Goal: Task Accomplishment & Management: Manage account settings

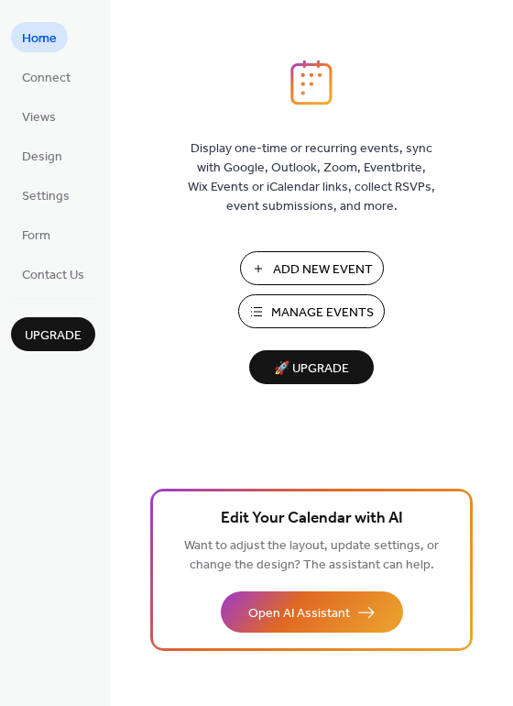
click at [316, 308] on span "Manage Events" at bounding box center [322, 312] width 103 height 19
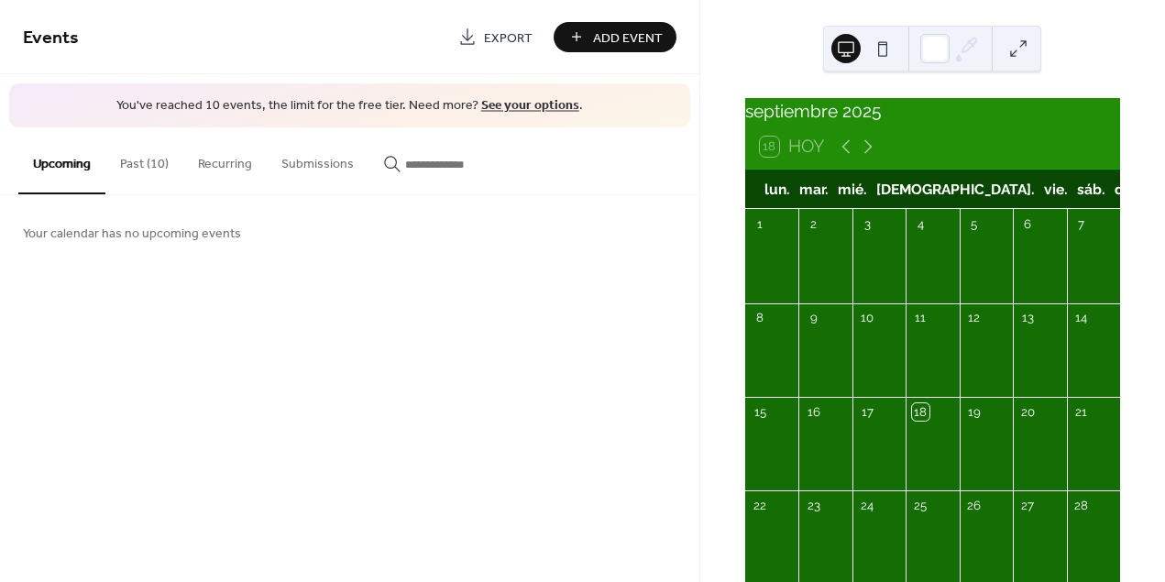
click at [144, 155] on button "Past (10)" at bounding box center [144, 159] width 78 height 65
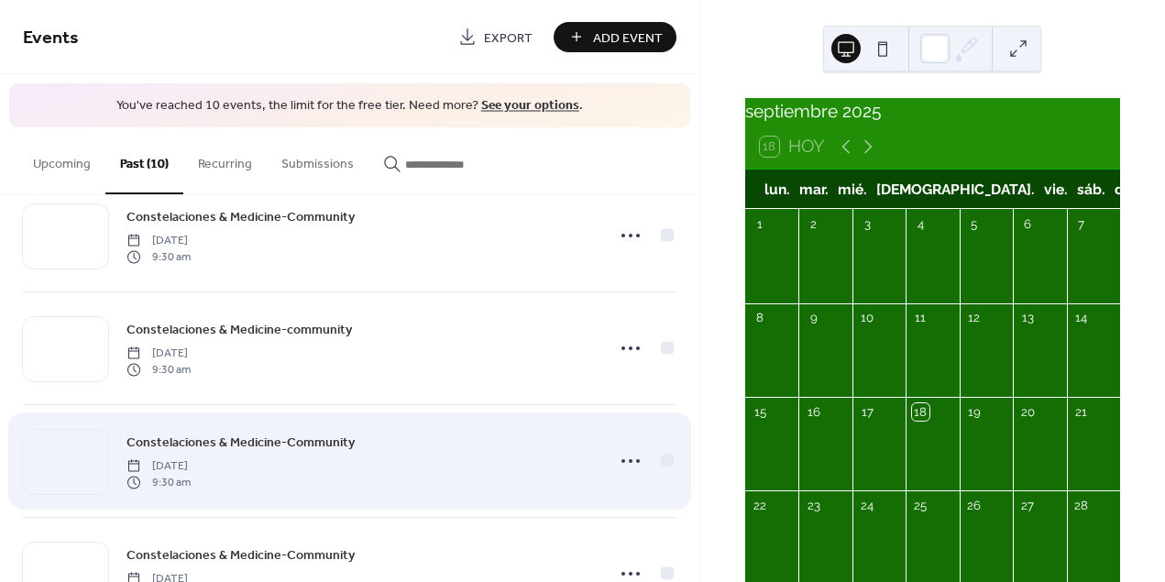
scroll to position [32, 0]
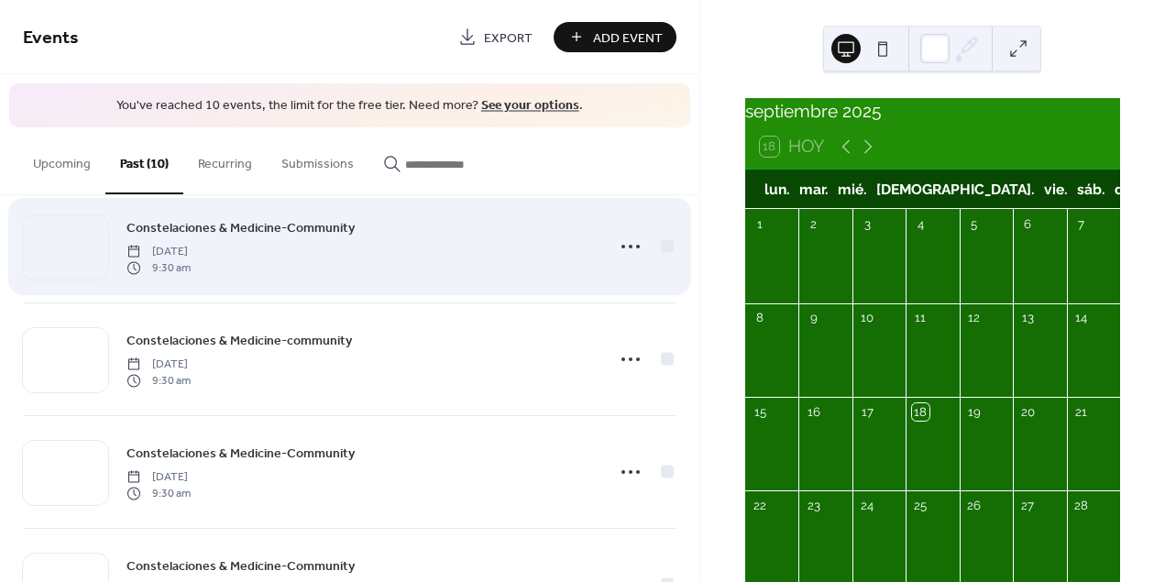
click at [473, 260] on div "Constelaciones & Medicine-Community [DATE] 9:30 am" at bounding box center [360, 246] width 467 height 59
click at [632, 244] on icon at bounding box center [630, 246] width 29 height 29
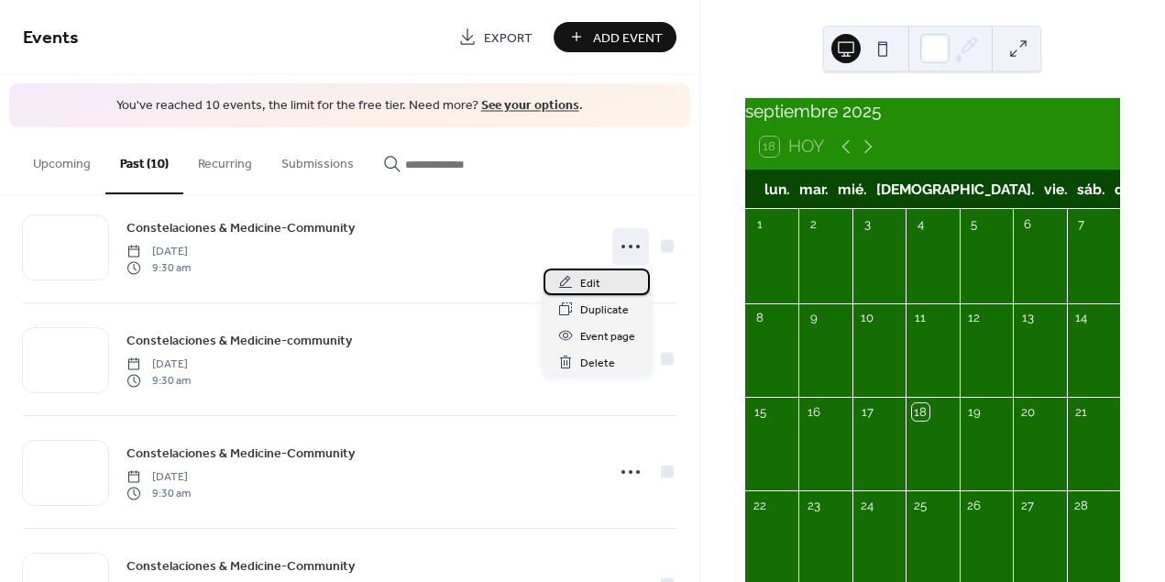
click at [585, 277] on span "Edit" at bounding box center [590, 283] width 20 height 19
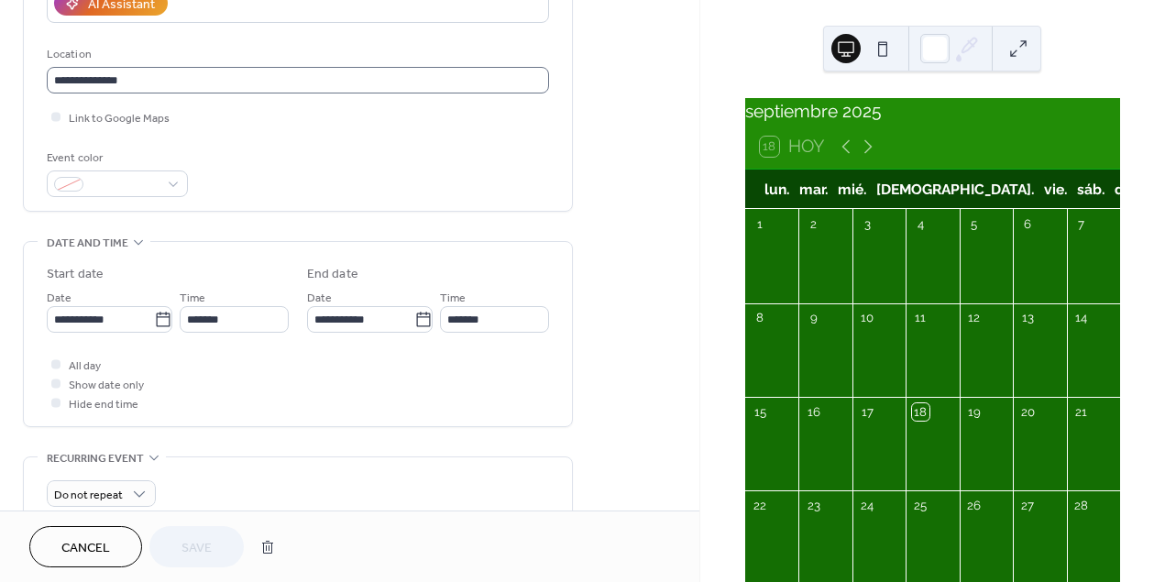
scroll to position [375, 0]
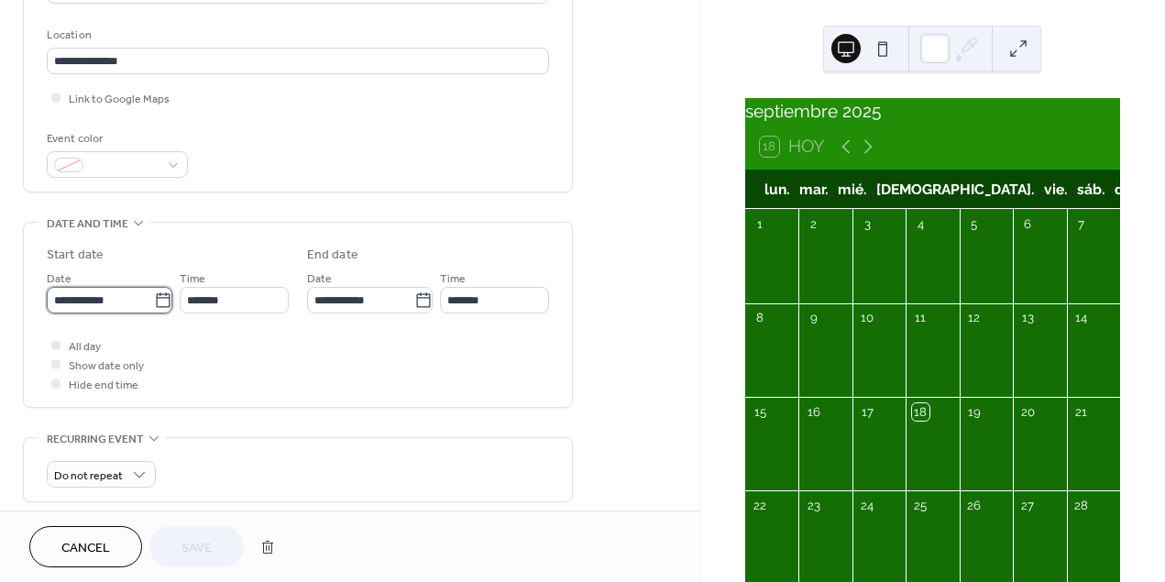
click at [100, 314] on input "**********" at bounding box center [100, 300] width 107 height 27
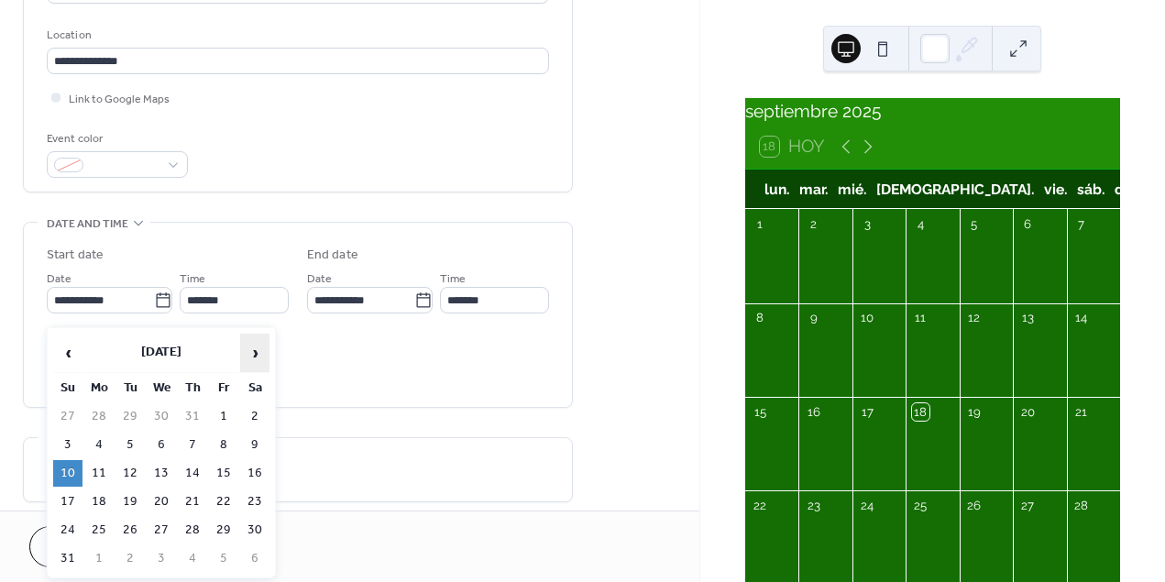
click at [247, 353] on span "›" at bounding box center [255, 353] width 28 height 37
click at [73, 530] on td "28" at bounding box center [67, 530] width 29 height 27
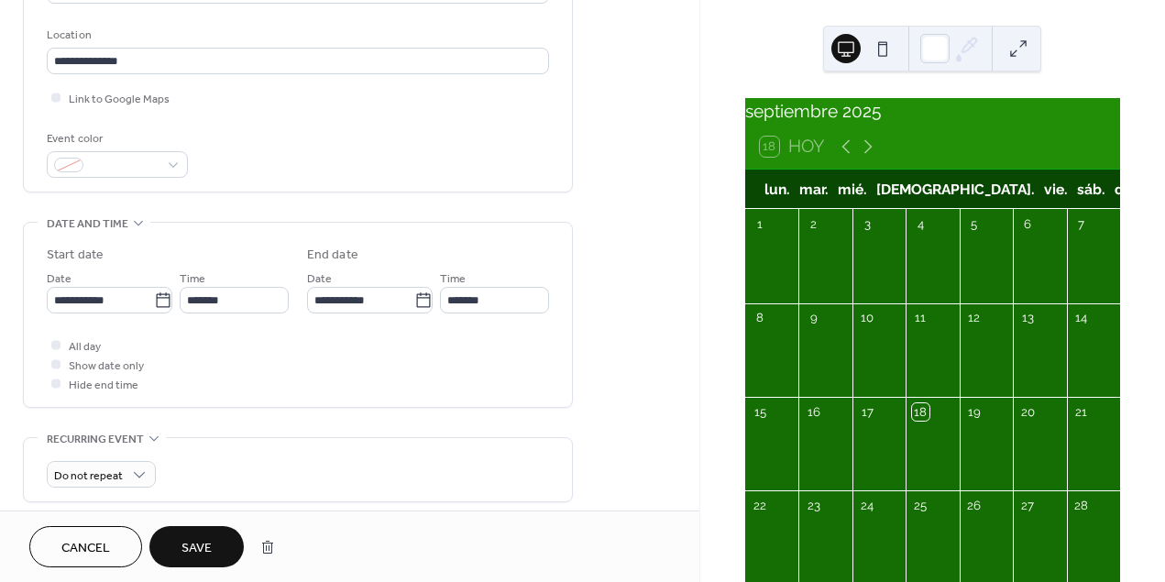
type input "**********"
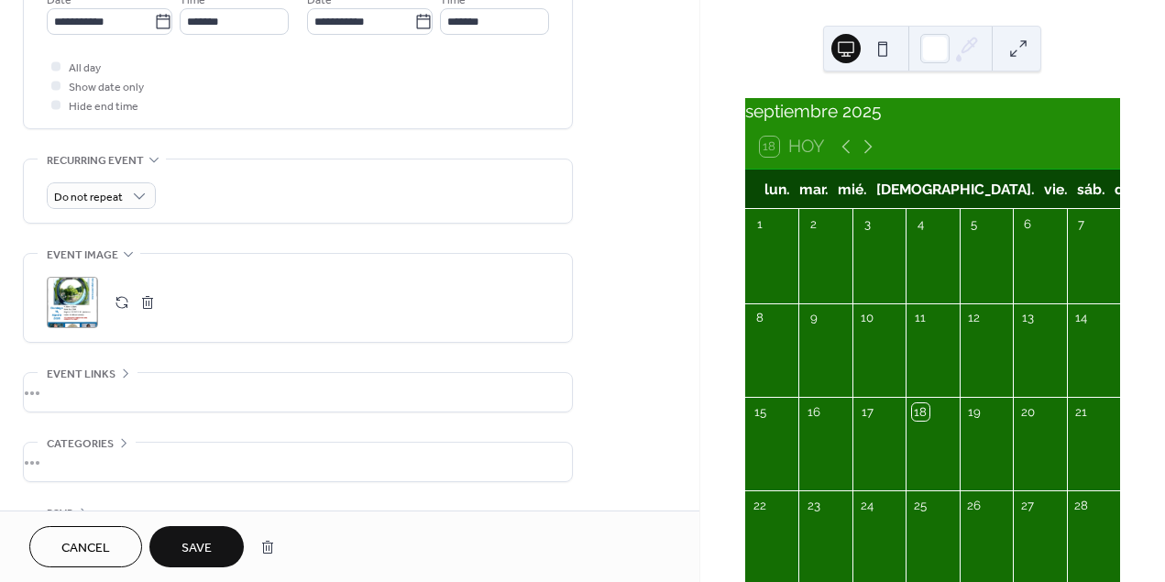
scroll to position [723, 0]
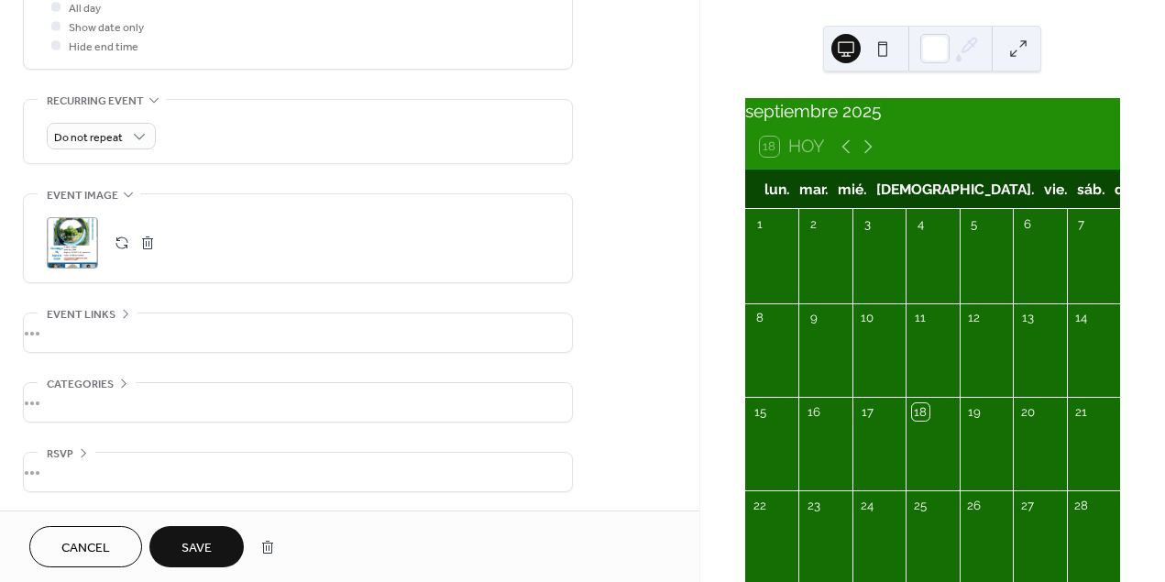
click at [69, 236] on div ";" at bounding box center [72, 242] width 51 height 51
click at [276, 208] on div ";" at bounding box center [298, 238] width 502 height 88
click at [102, 534] on button "Cancel" at bounding box center [85, 546] width 113 height 41
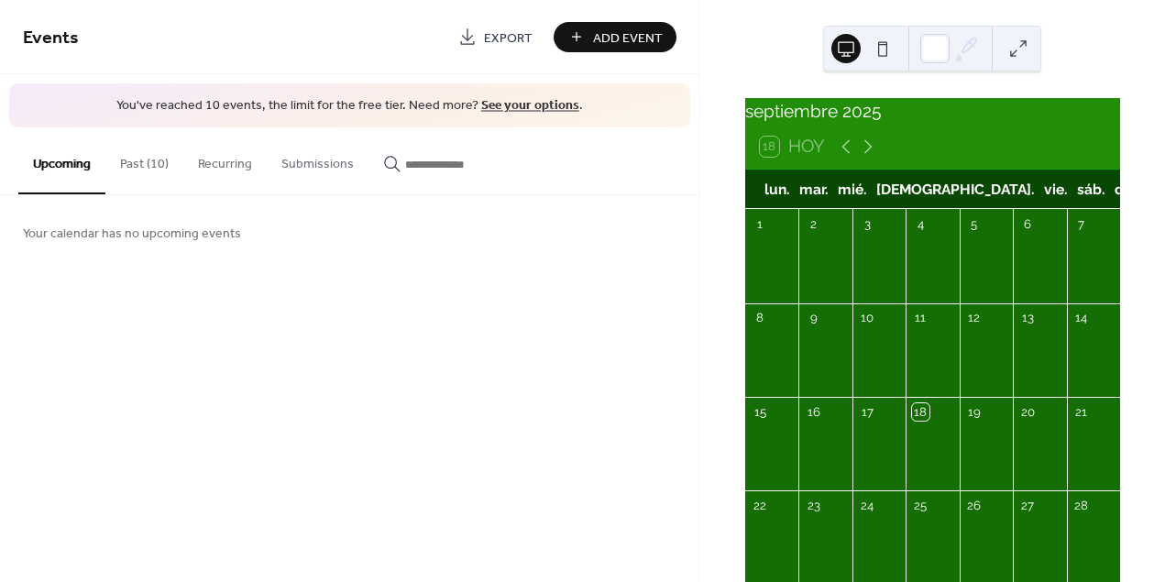
click at [135, 181] on button "Past (10)" at bounding box center [144, 159] width 78 height 65
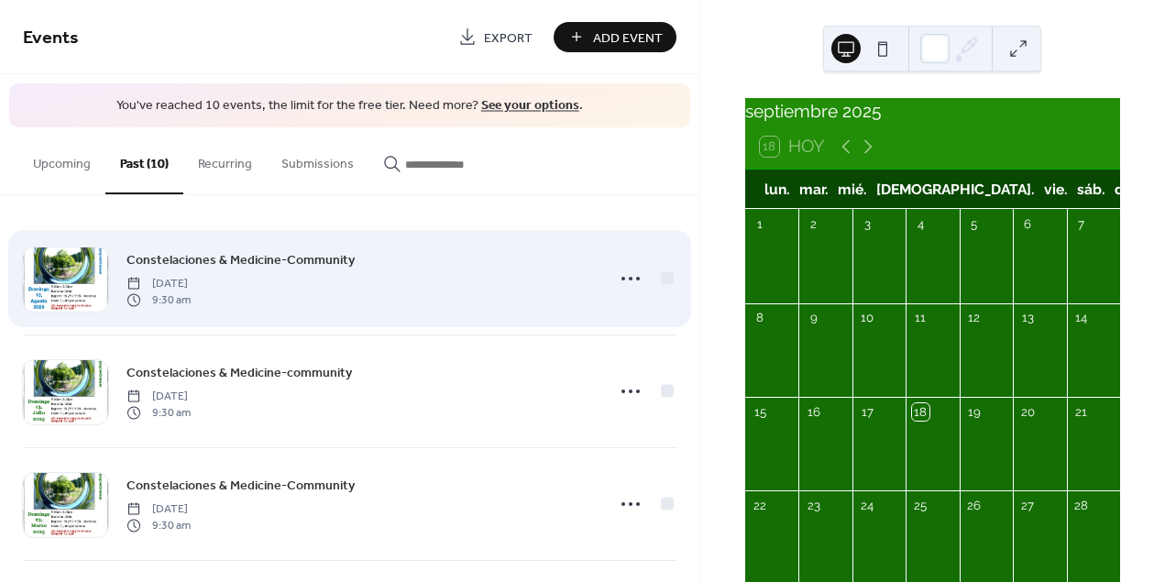
click at [191, 288] on span "Sunday, August 10, 2025" at bounding box center [159, 283] width 64 height 17
click at [635, 281] on icon at bounding box center [630, 278] width 29 height 29
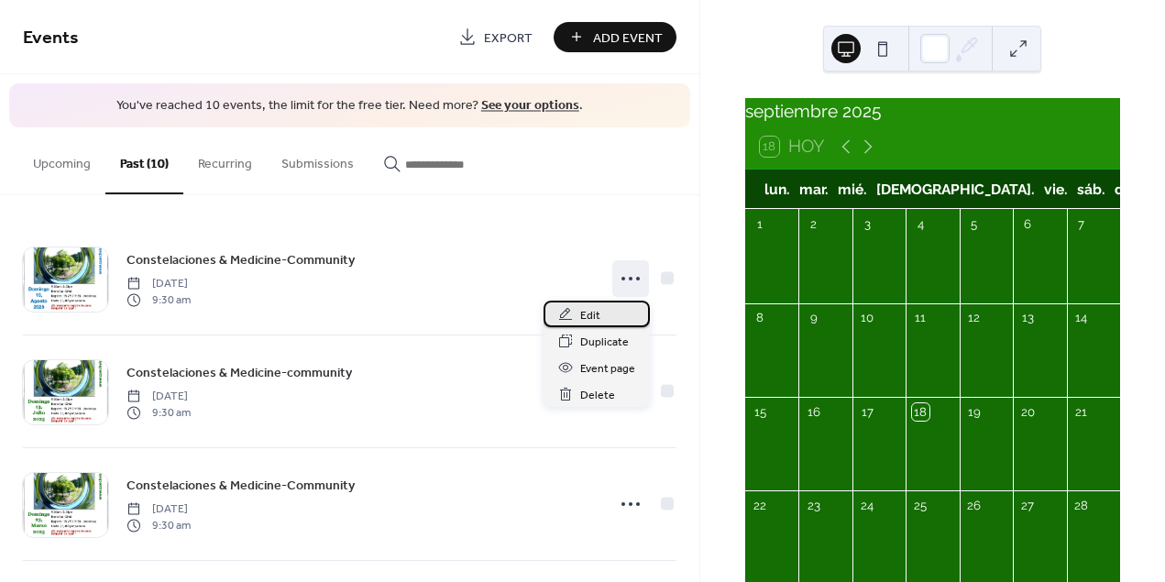
click at [580, 318] on div "Edit" at bounding box center [597, 314] width 106 height 27
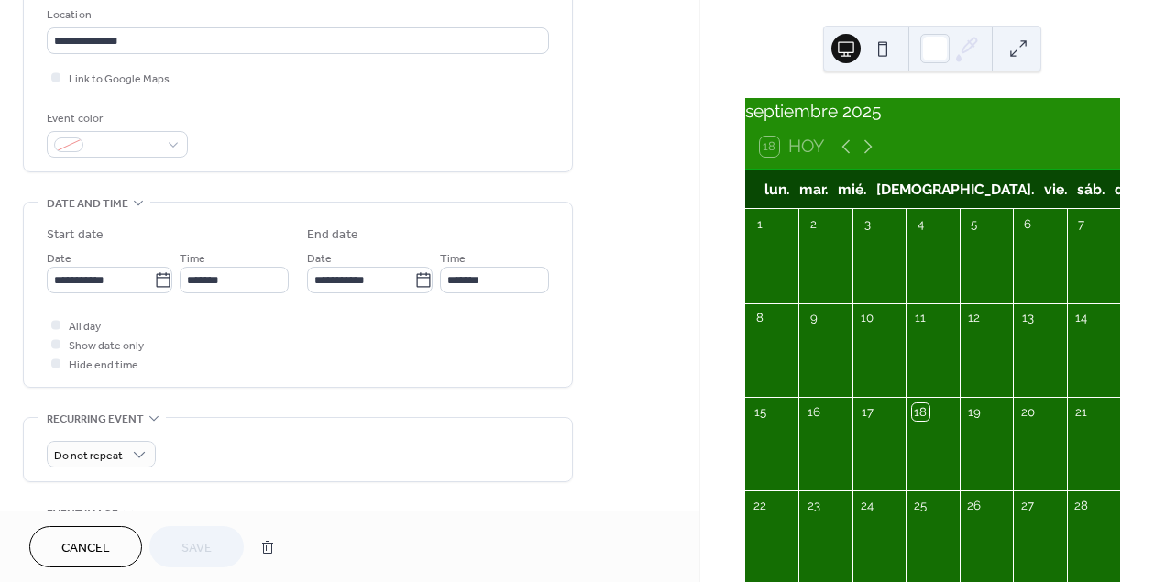
scroll to position [427, 0]
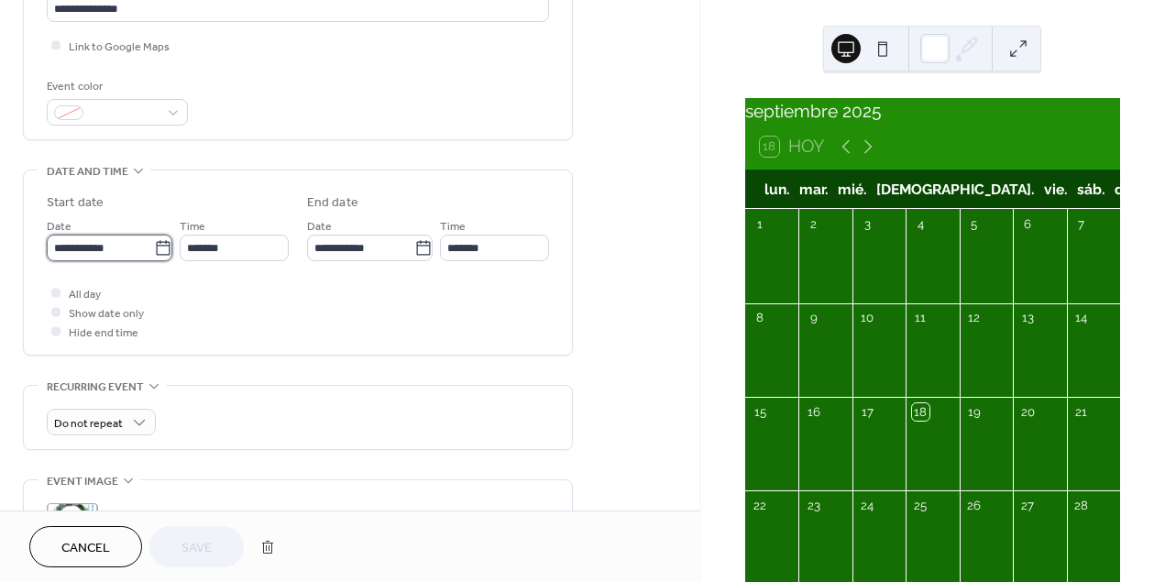
click at [116, 260] on input "**********" at bounding box center [100, 248] width 107 height 27
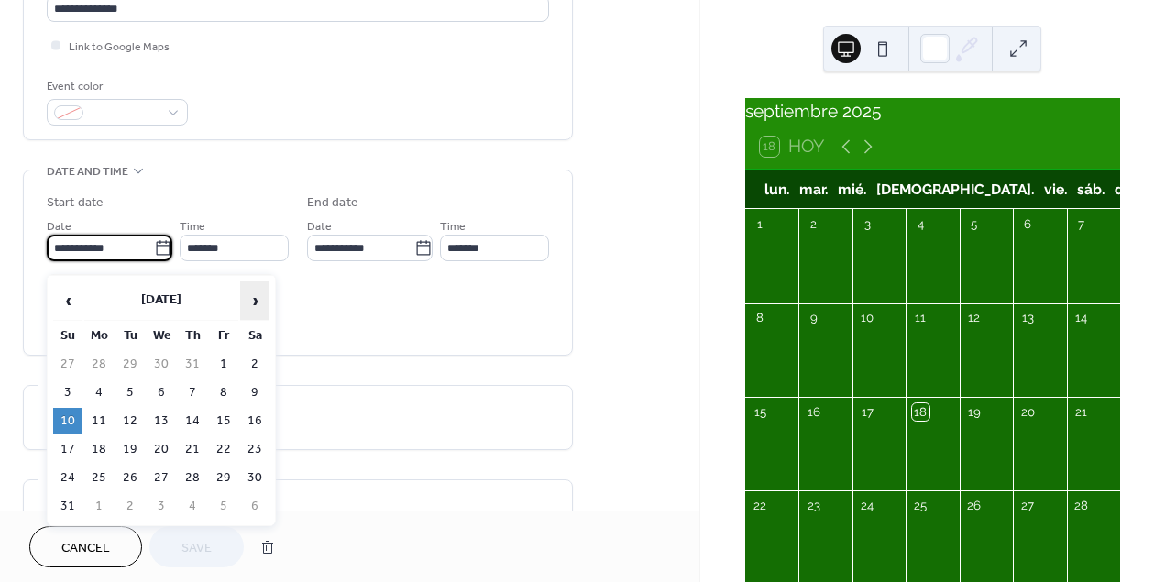
click at [259, 300] on span "›" at bounding box center [255, 300] width 28 height 37
click at [73, 473] on td "28" at bounding box center [67, 478] width 29 height 27
type input "**********"
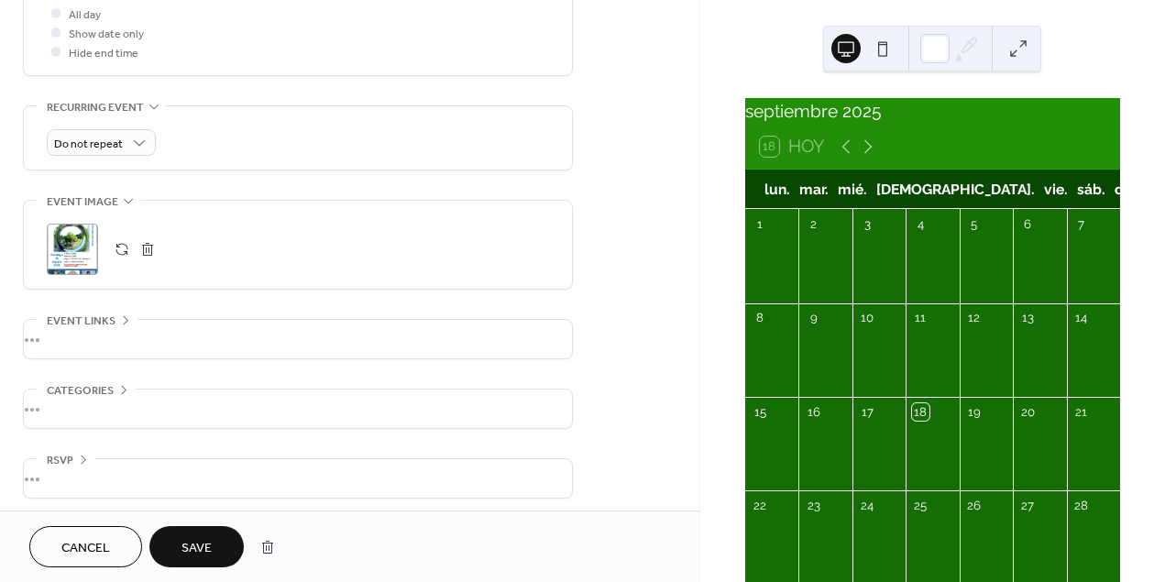
scroll to position [723, 0]
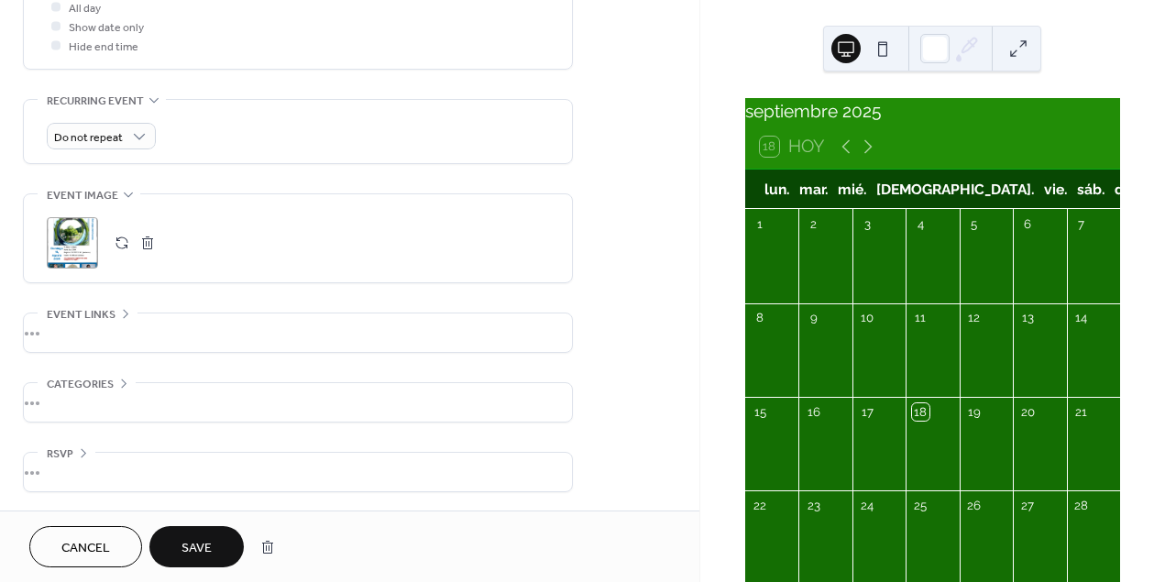
click at [124, 244] on button "button" at bounding box center [122, 243] width 26 height 26
